Goal: Task Accomplishment & Management: Manage account settings

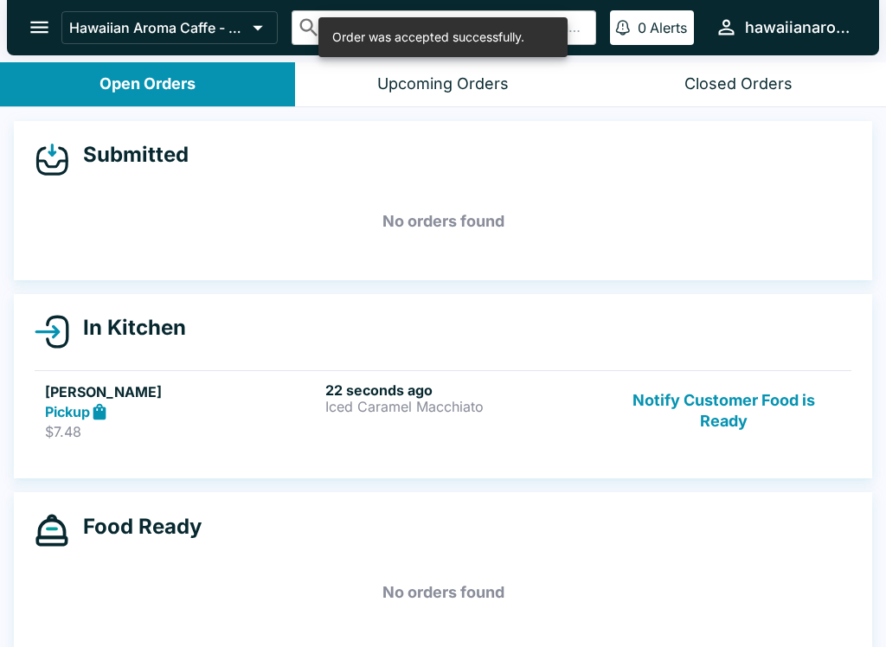
click at [164, 415] on div "Pickup" at bounding box center [181, 412] width 273 height 20
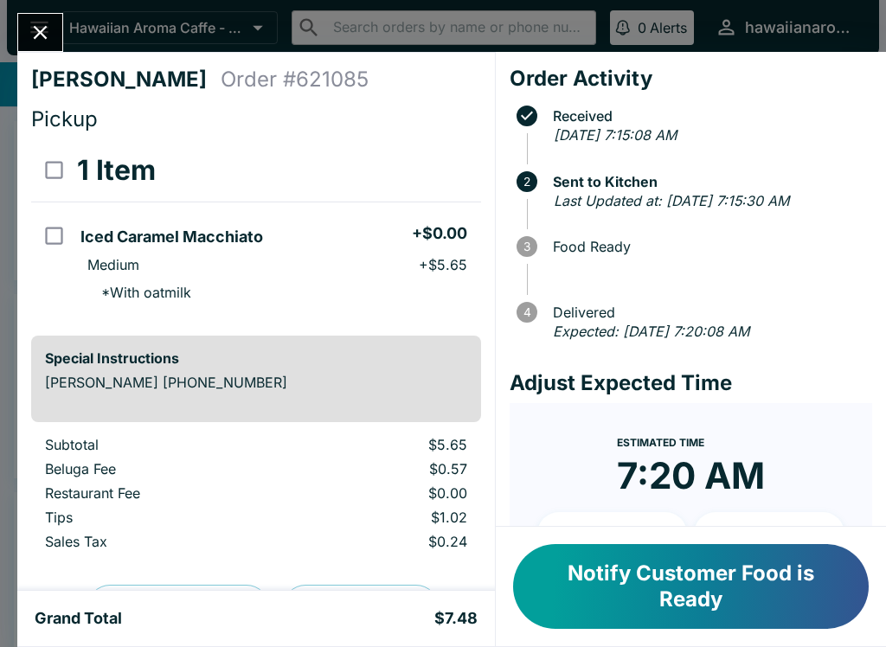
click at [694, 572] on button "Notify Customer Food is Ready" at bounding box center [691, 586] width 356 height 85
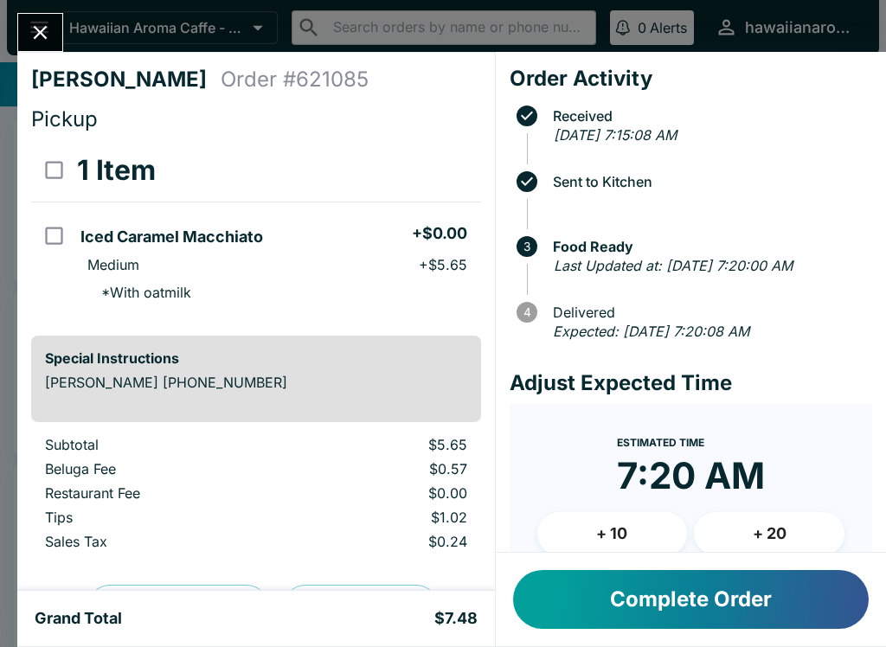
click at [721, 586] on button "Complete Order" at bounding box center [691, 599] width 356 height 59
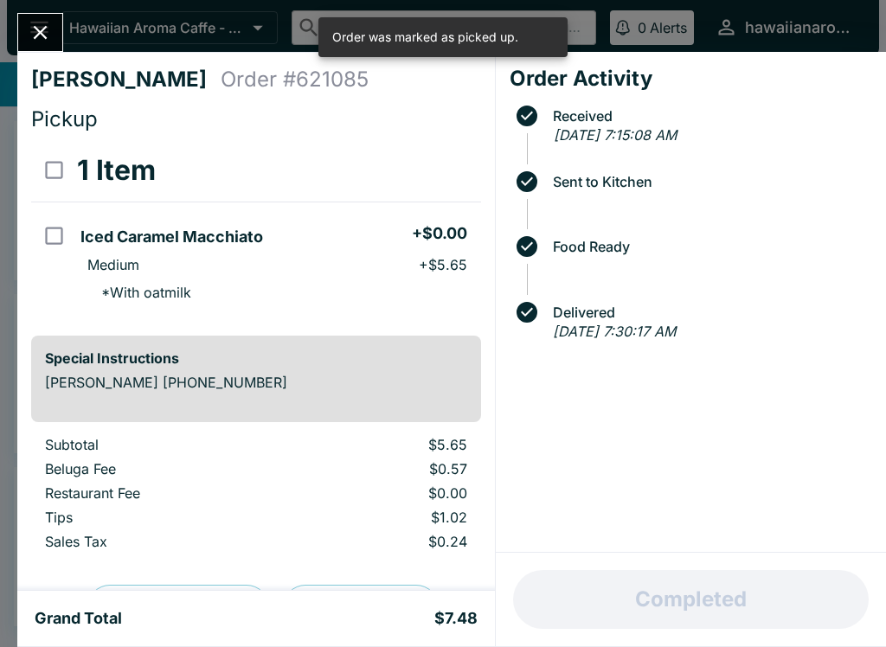
click at [27, 45] on button "Close" at bounding box center [40, 32] width 44 height 37
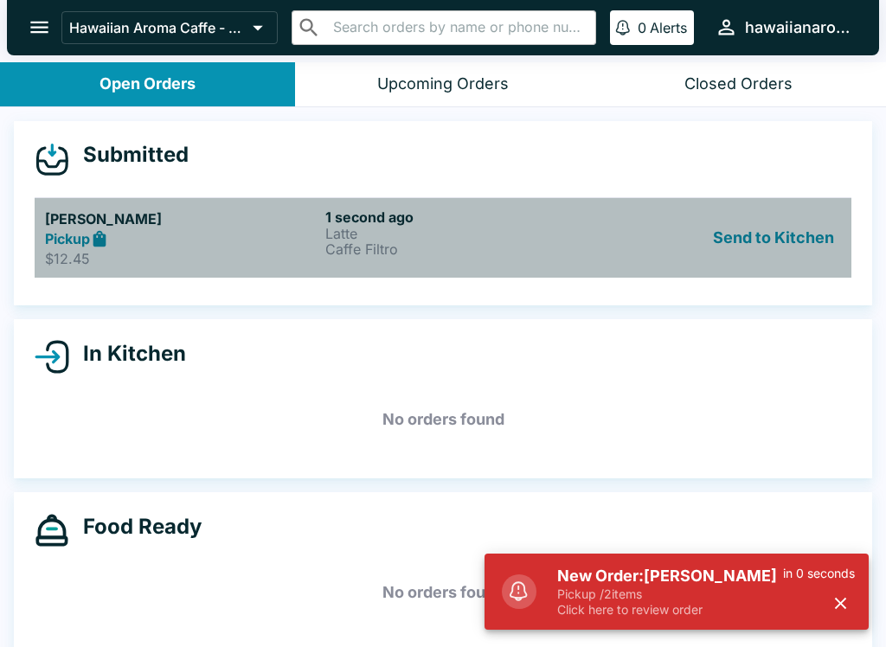
click at [363, 233] on p "Latte" at bounding box center [461, 234] width 273 height 16
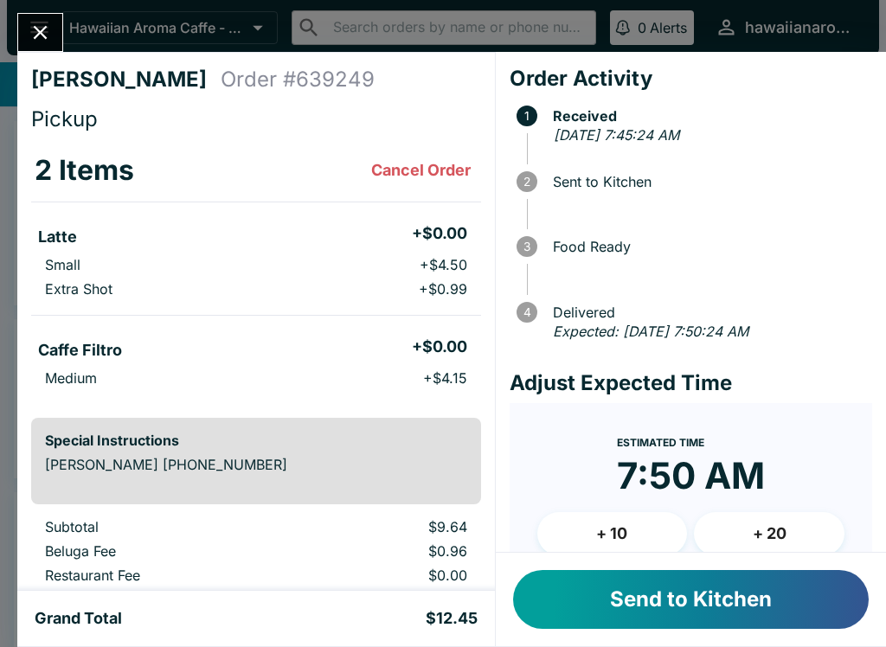
click at [799, 613] on button "Send to Kitchen" at bounding box center [691, 599] width 356 height 59
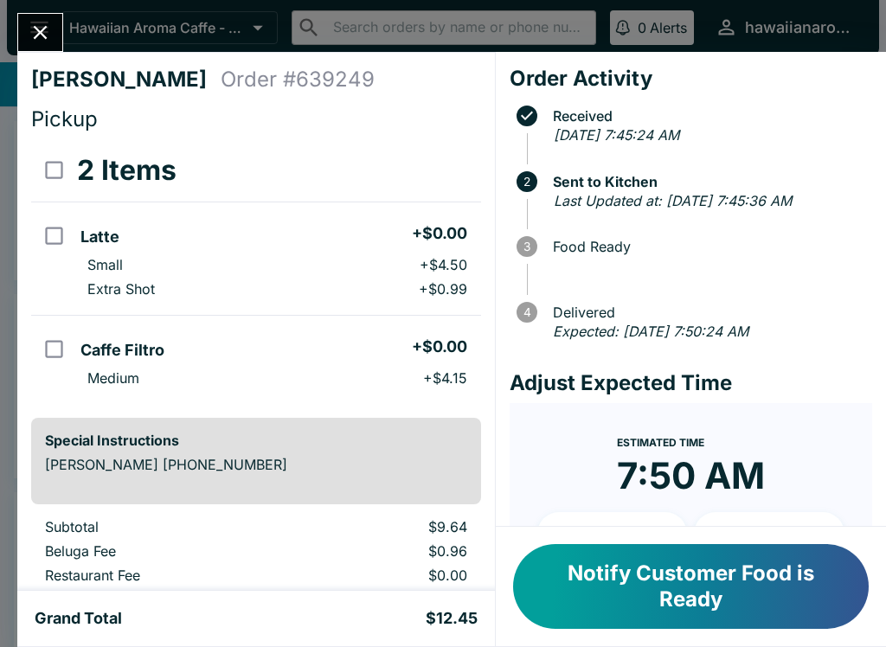
click at [761, 597] on button "Notify Customer Food is Ready" at bounding box center [691, 586] width 356 height 85
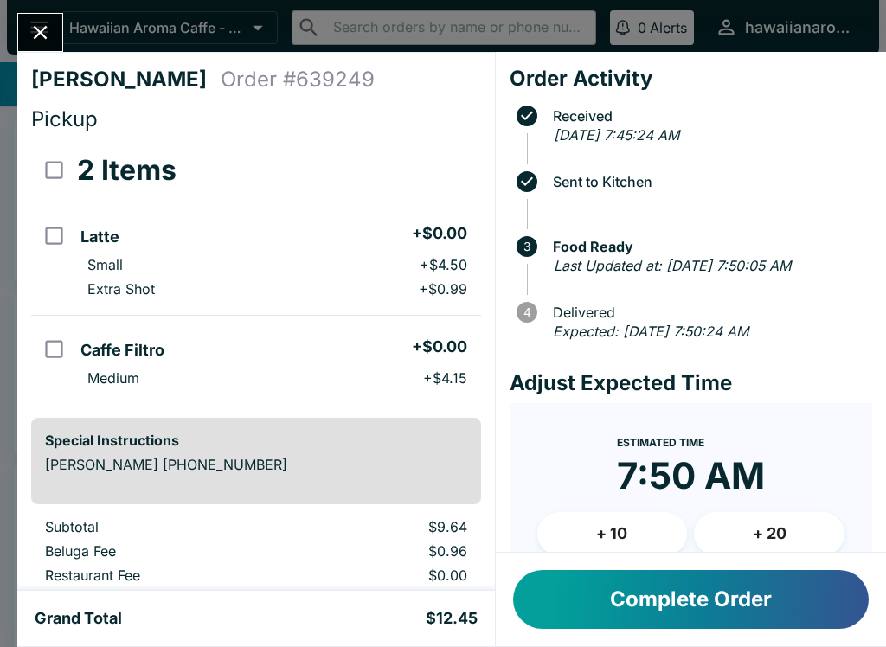
click at [679, 602] on button "Complete Order" at bounding box center [691, 599] width 356 height 59
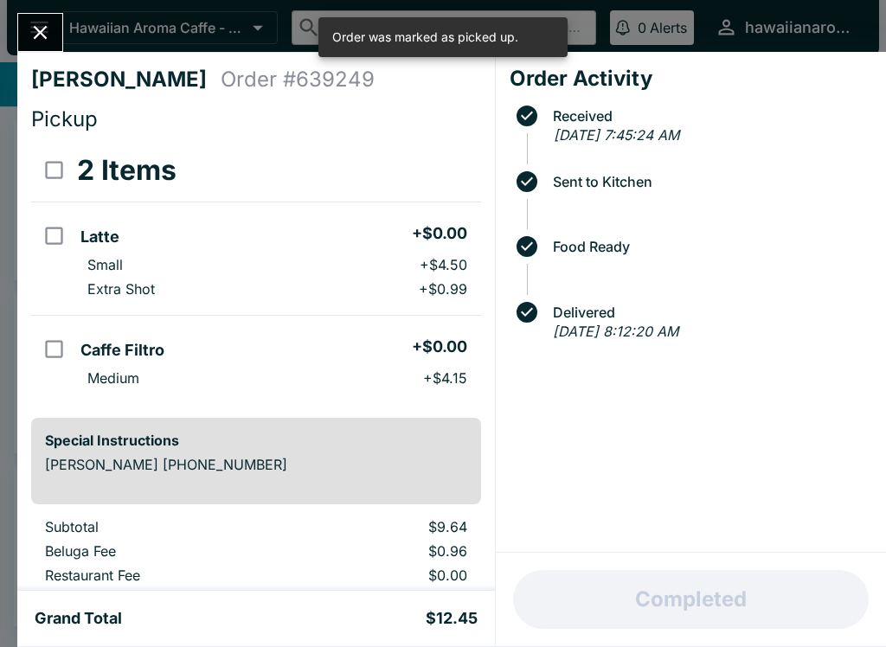
click at [73, 27] on div "[PERSON_NAME] Order # 639249 Pickup 2 Items Latte + $0.00 Small + $4.50 Extra S…" at bounding box center [443, 323] width 886 height 647
